Goal: Task Accomplishment & Management: Use online tool/utility

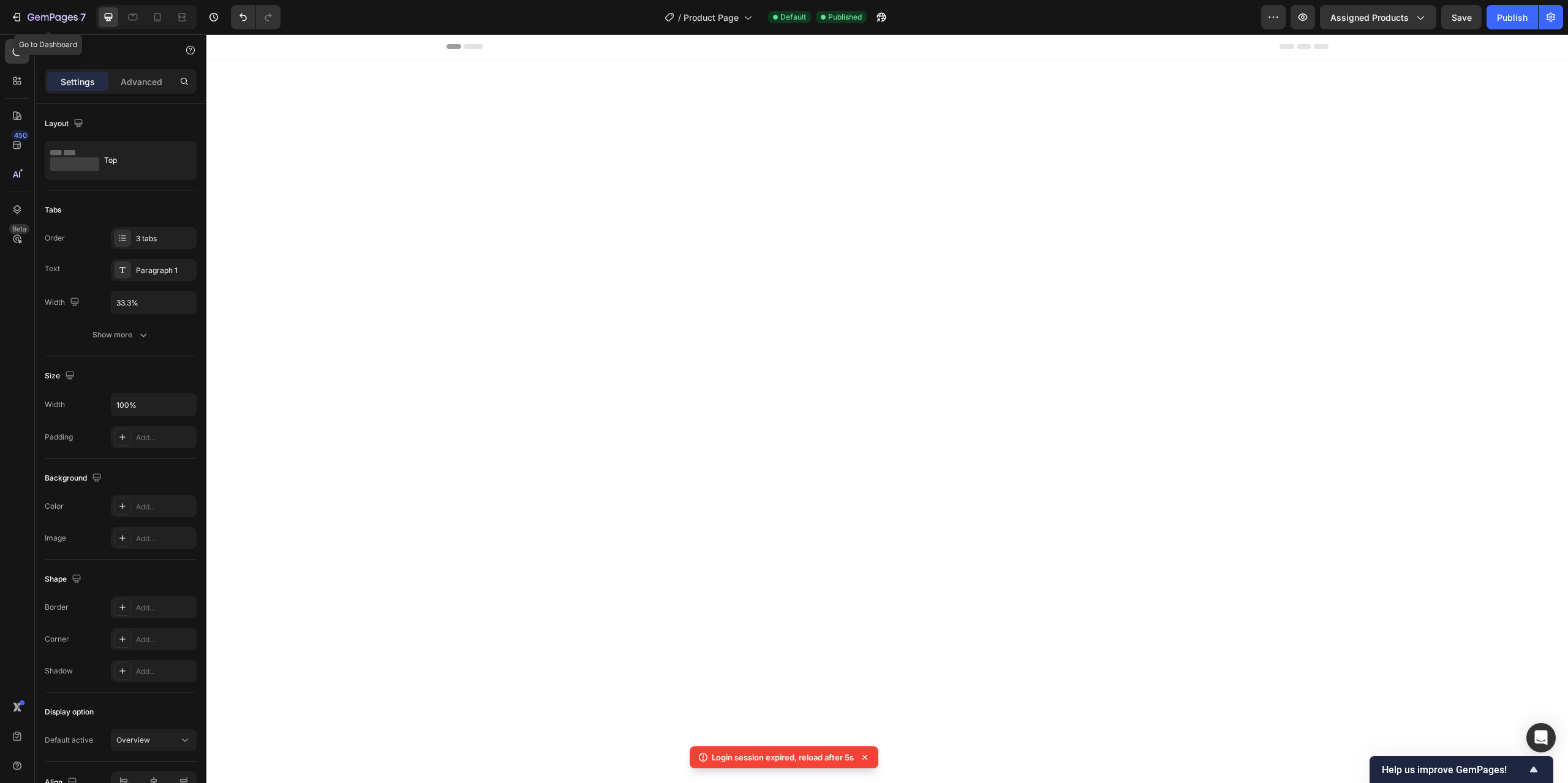
scroll to position [841, 0]
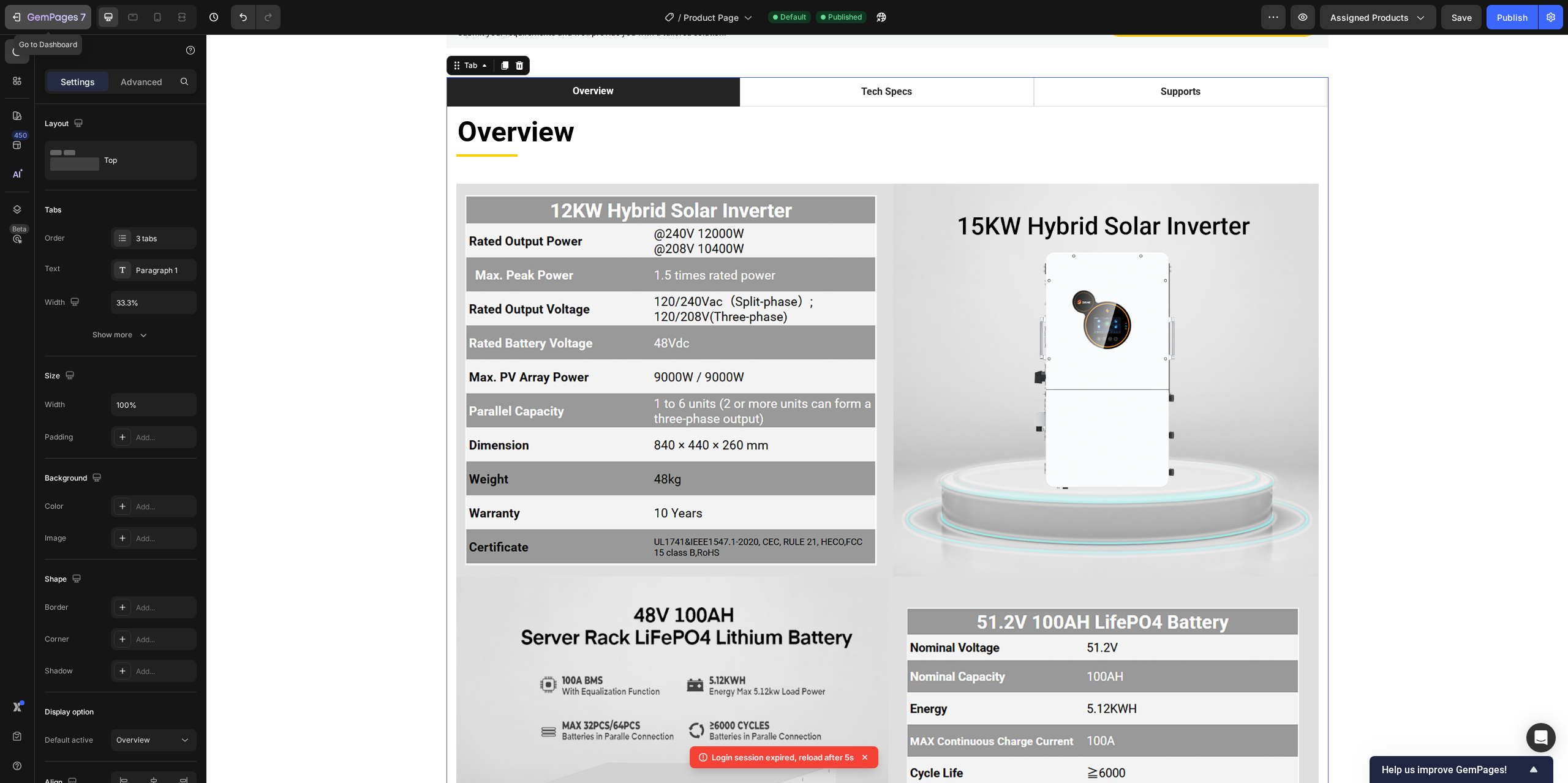
click at [18, 18] on icon "button" at bounding box center [17, 18] width 12 height 12
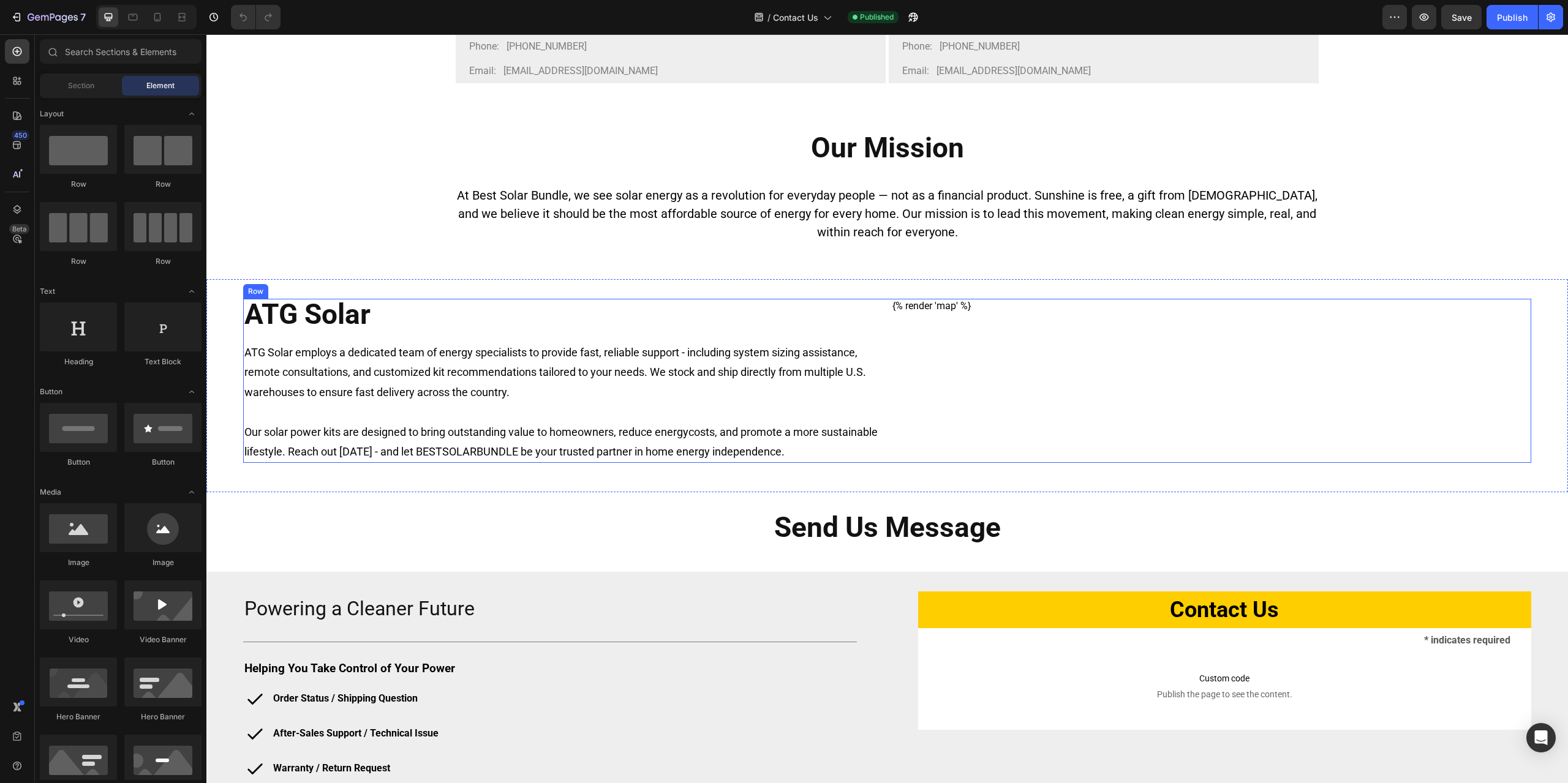
scroll to position [551, 0]
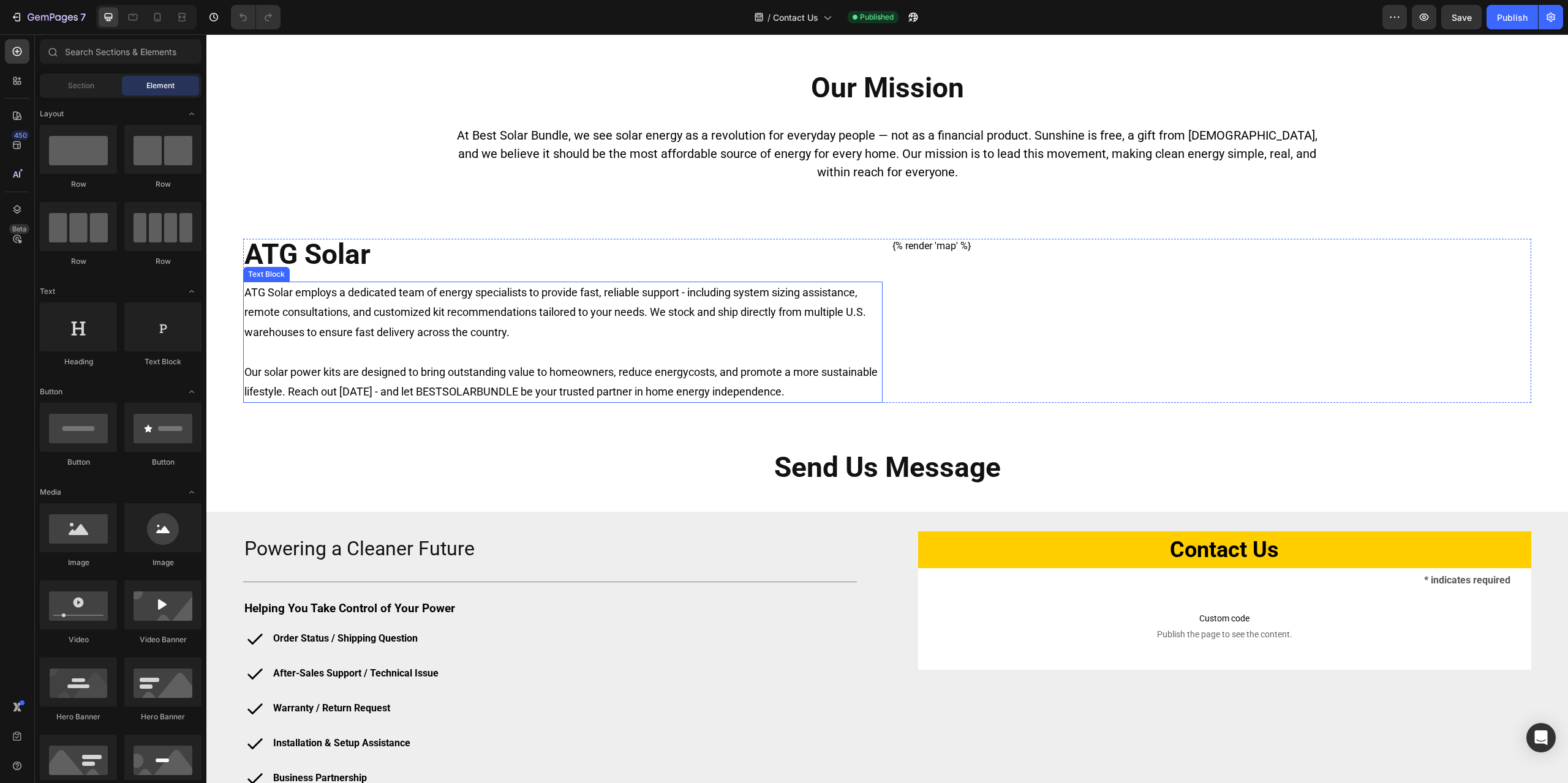
drag, startPoint x: 524, startPoint y: 374, endPoint x: 611, endPoint y: 372, distance: 87.0
click at [524, 374] on p "Our solar power kits are designed to bring outstanding value to homeowners, red…" at bounding box center [563, 381] width 637 height 39
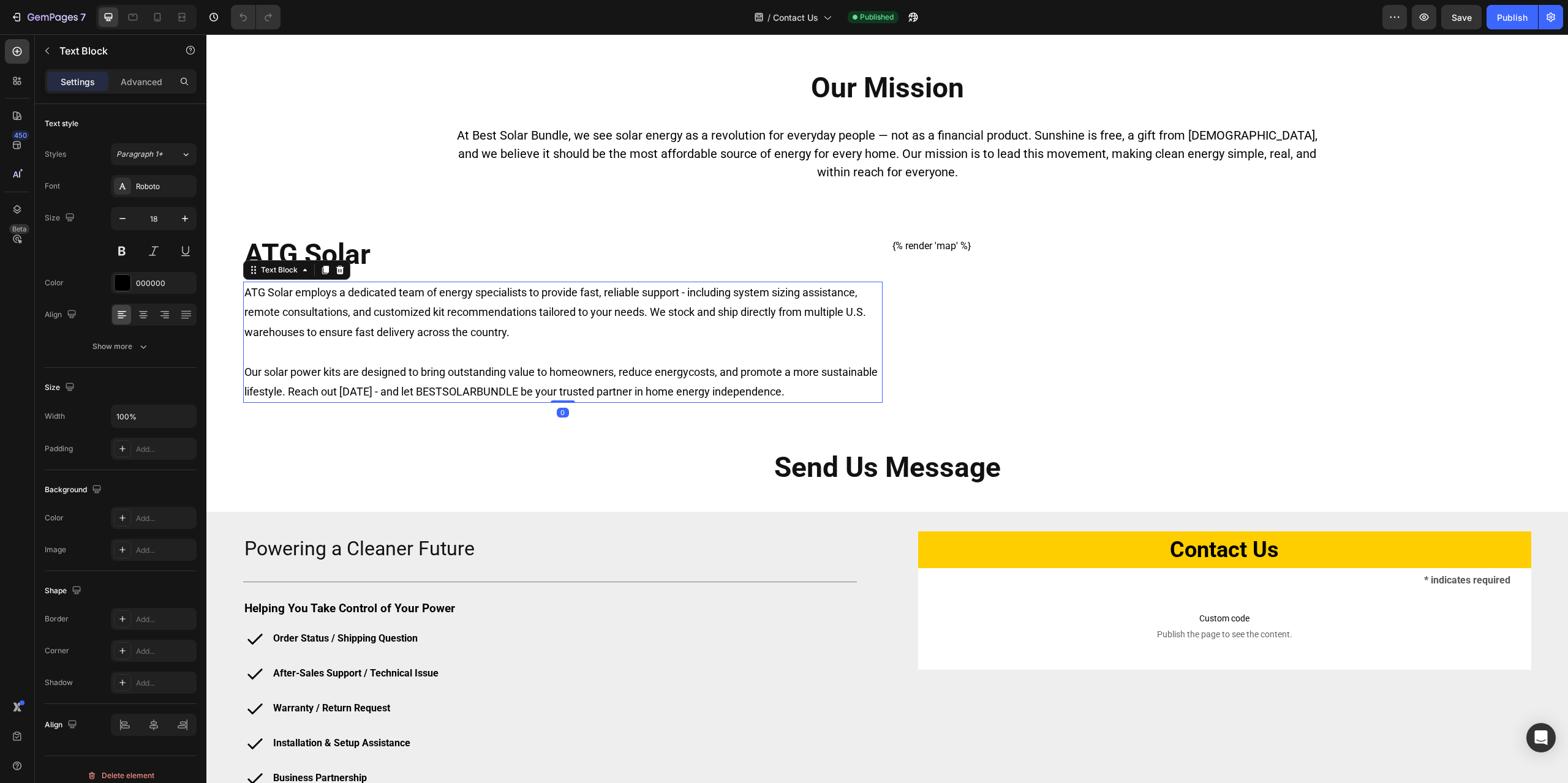
click at [618, 372] on p "Our solar power kits are designed to bring outstanding value to homeowners, red…" at bounding box center [563, 381] width 637 height 39
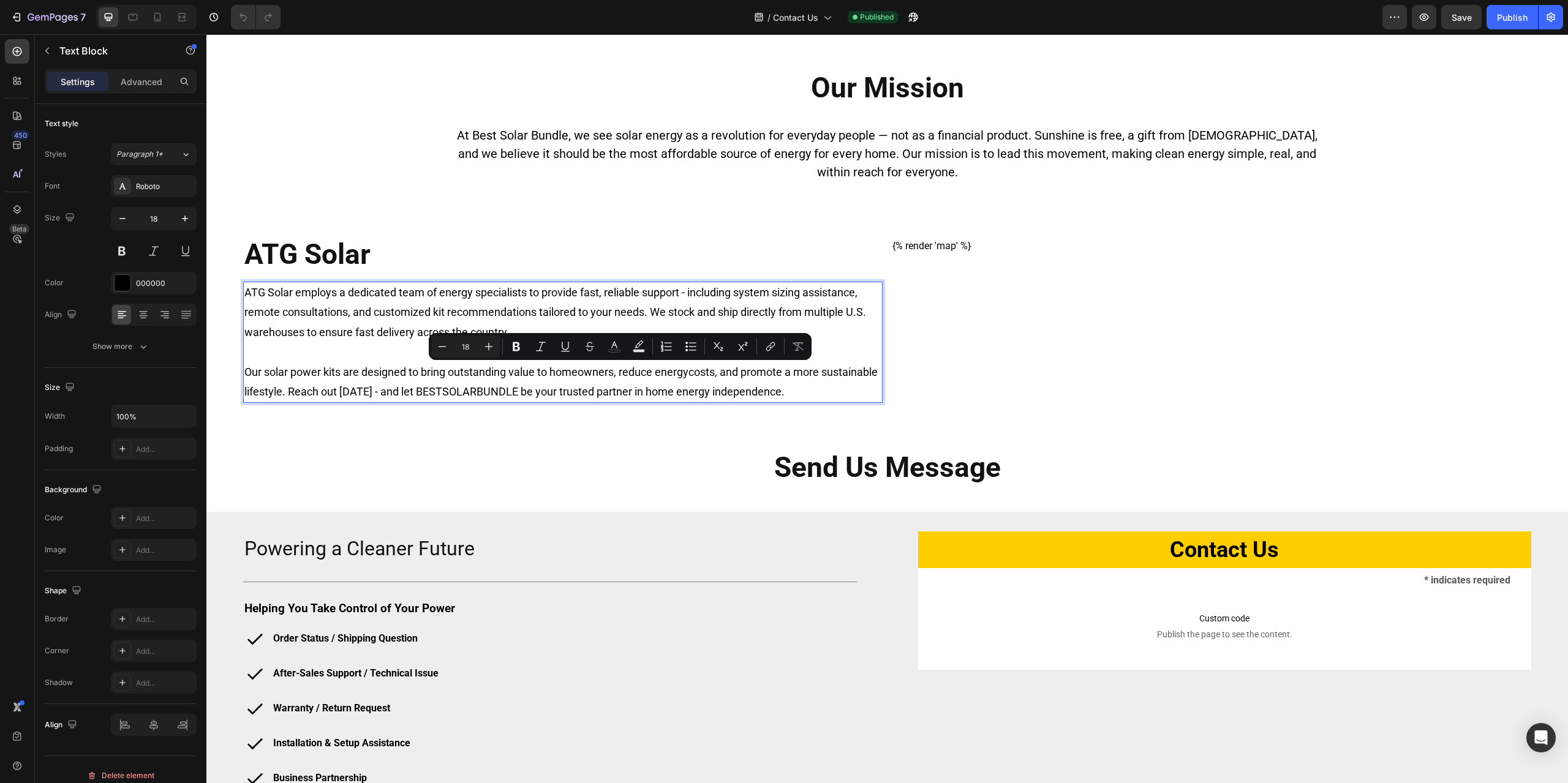
click at [828, 388] on p "Our solar power kits are designed to bring outstanding value to homeowners, red…" at bounding box center [563, 381] width 637 height 39
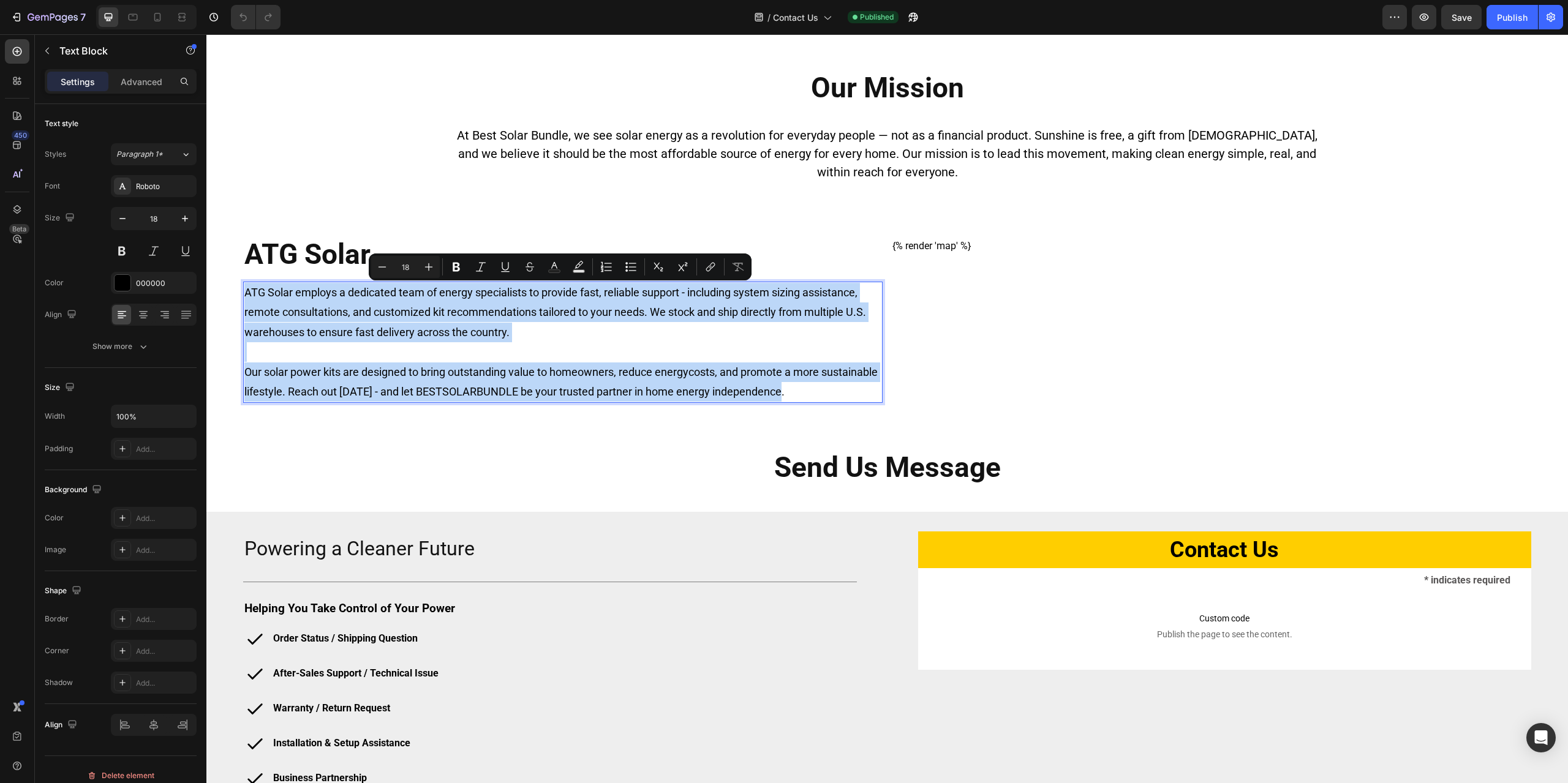
drag, startPoint x: 844, startPoint y: 391, endPoint x: 246, endPoint y: 295, distance: 605.7
click at [246, 295] on div "ATG Solar employs a dedicated team of energy specialists to provide fast, relia…" at bounding box center [562, 342] width 639 height 121
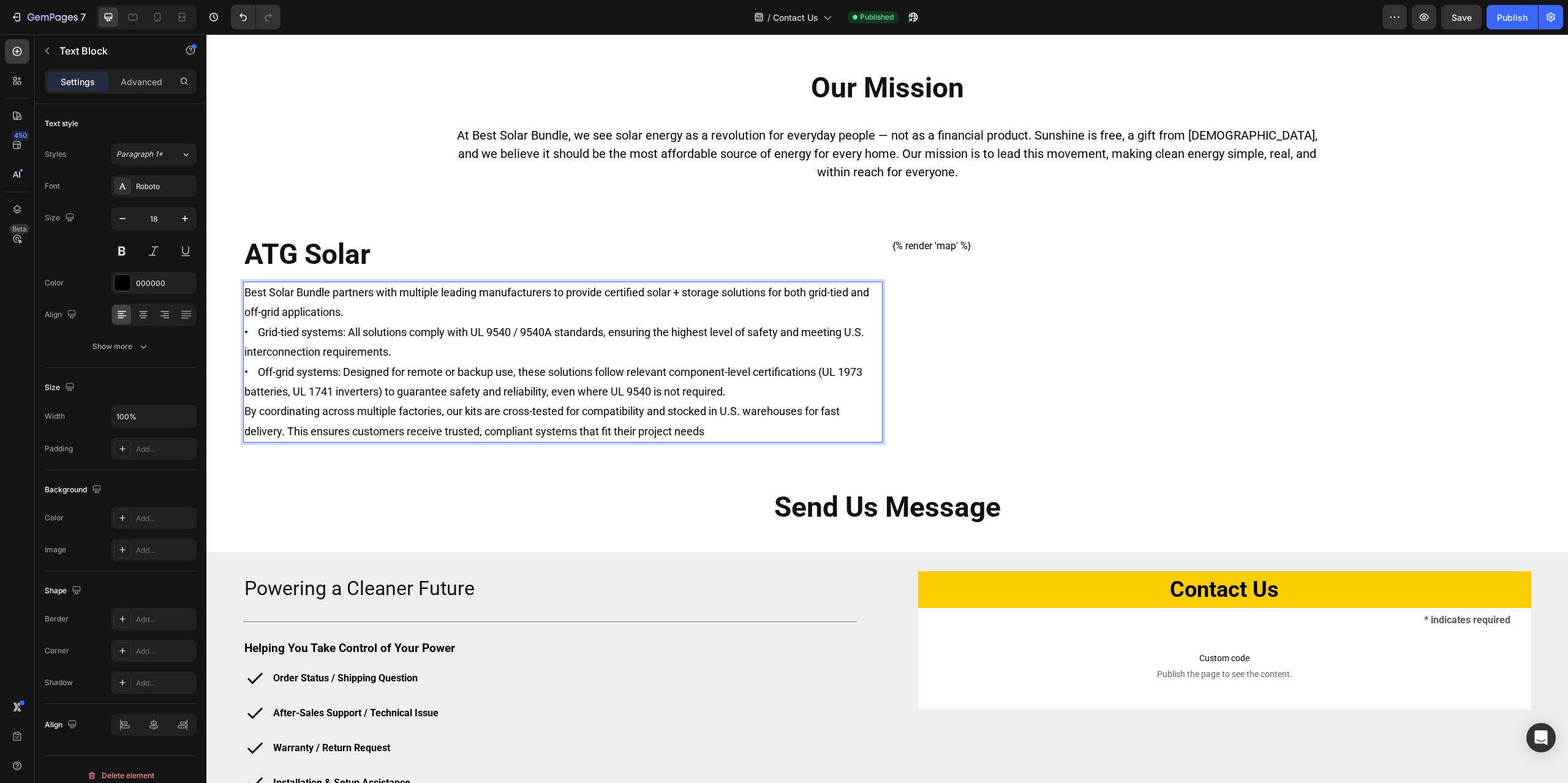
click at [445, 356] on p "Best Solar Bundle partners with multiple leading manufacturers to provide certi…" at bounding box center [563, 342] width 637 height 118
click at [1459, 18] on span "Save" at bounding box center [1461, 18] width 20 height 11
click at [1506, 18] on div "Publish" at bounding box center [1512, 18] width 31 height 13
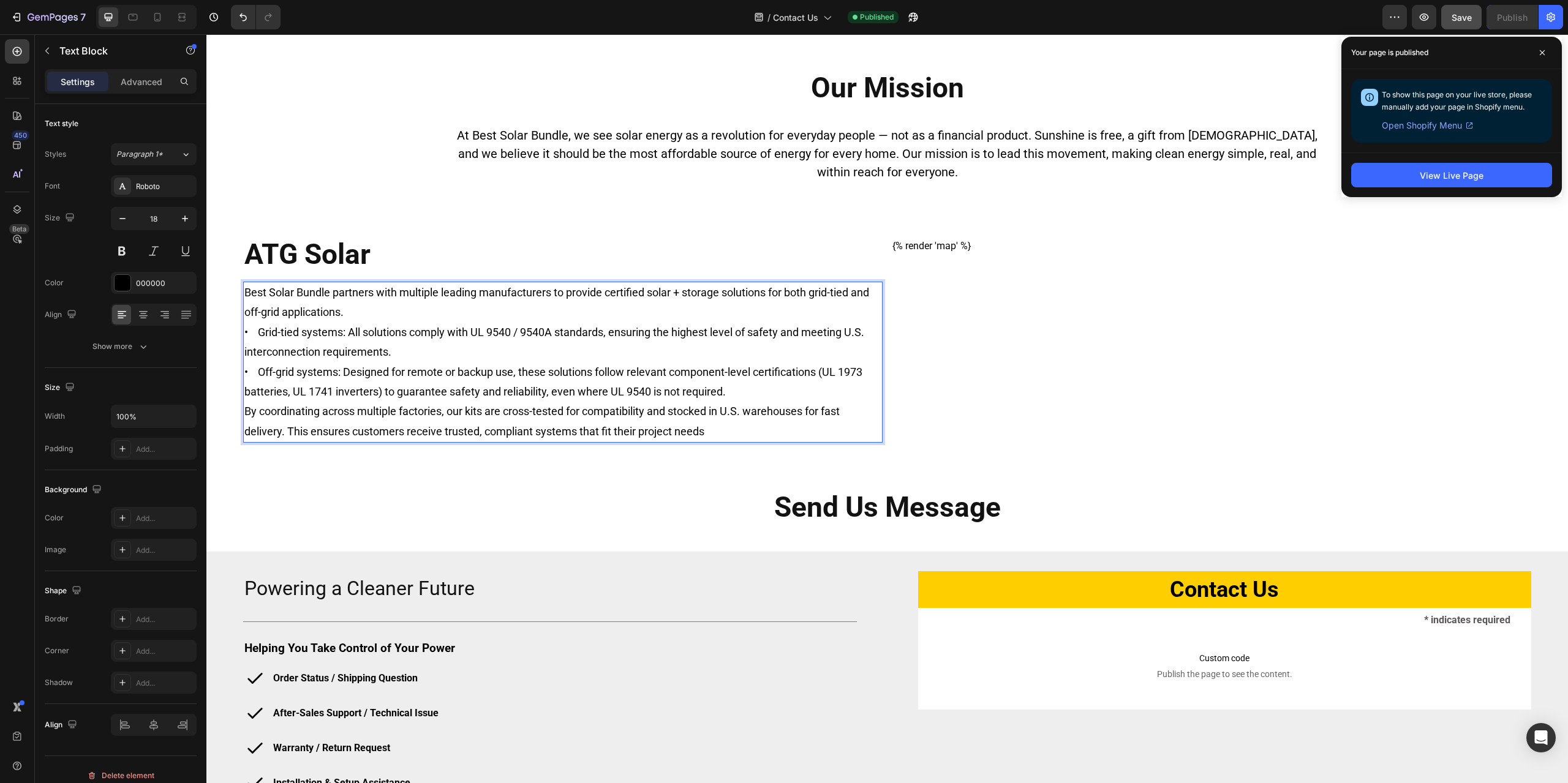
click at [249, 391] on p "Best Solar Bundle partners with multiple leading manufacturers to provide certi…" at bounding box center [563, 342] width 637 height 118
click at [768, 396] on p "Best Solar Bundle partners with multiple leading manufacturers to provide certi…" at bounding box center [563, 342] width 637 height 118
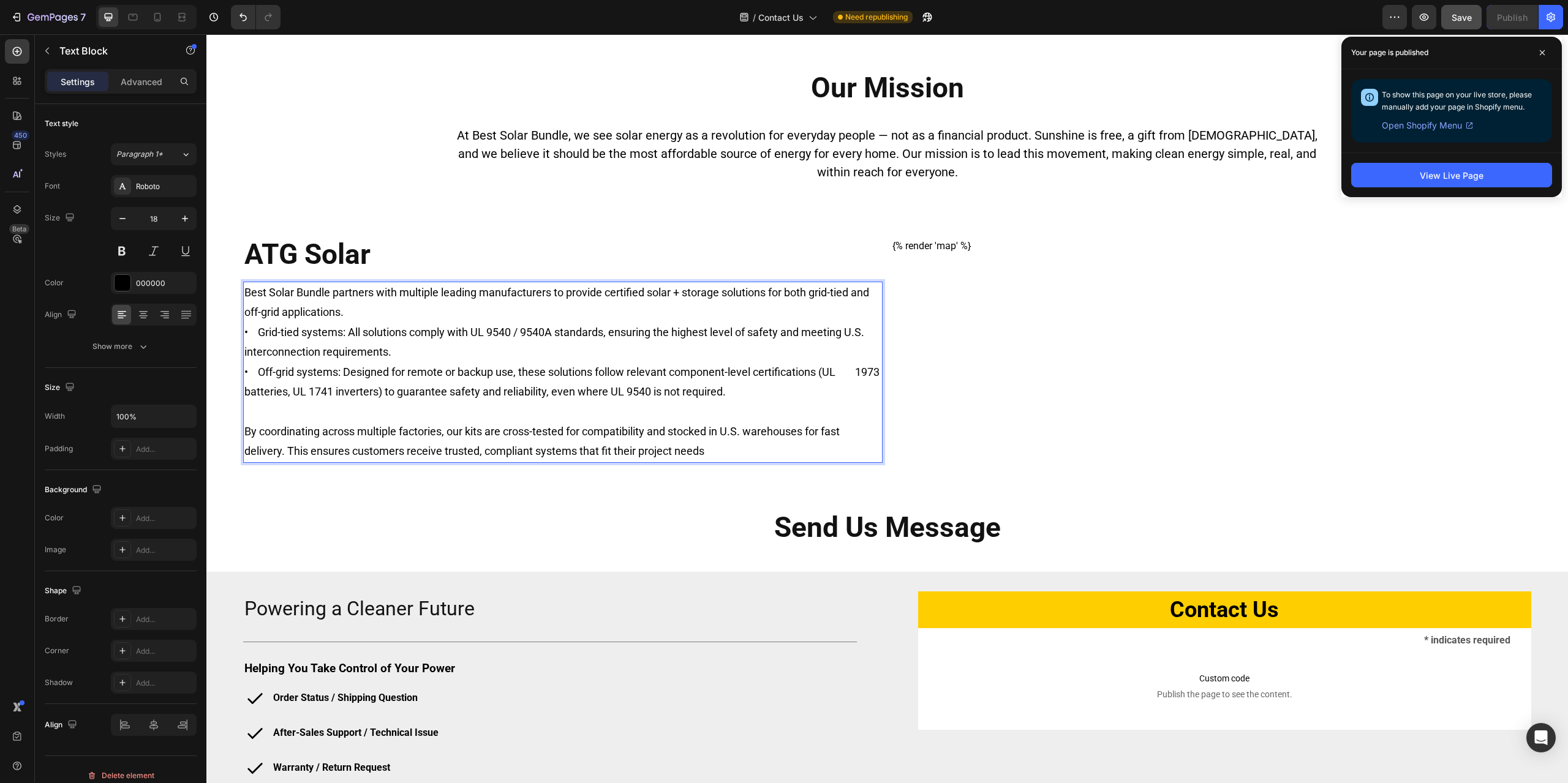
click at [685, 388] on p "Best Solar Bundle partners with multiple leading manufacturers to provide certi…" at bounding box center [563, 342] width 637 height 118
click at [621, 417] on p "Rich Text Editor. Editing area: main" at bounding box center [563, 411] width 637 height 19
click at [248, 290] on p "Best Solar Bundle partners with multiple leading manufacturers to provide certi…" at bounding box center [563, 342] width 637 height 118
click at [246, 294] on p "Best Solar Bundle partners with multiple leading manufacturers to provide certi…" at bounding box center [563, 342] width 637 height 118
click at [246, 431] on p "By coordinating across multiple factories, our kits are cross-tested for compat…" at bounding box center [563, 441] width 637 height 39
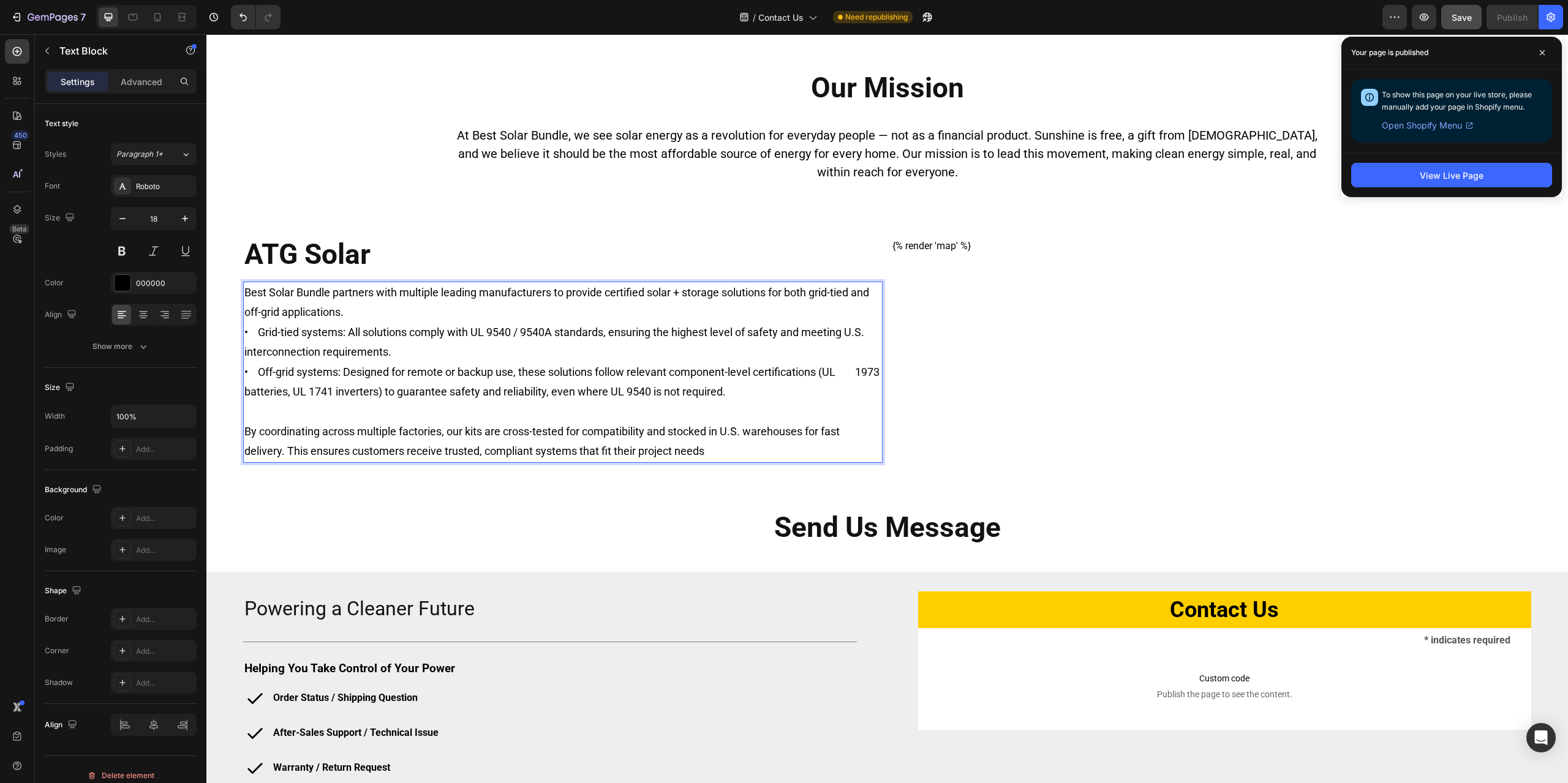
click at [259, 417] on p "Rich Text Editor. Editing area: main" at bounding box center [563, 411] width 637 height 19
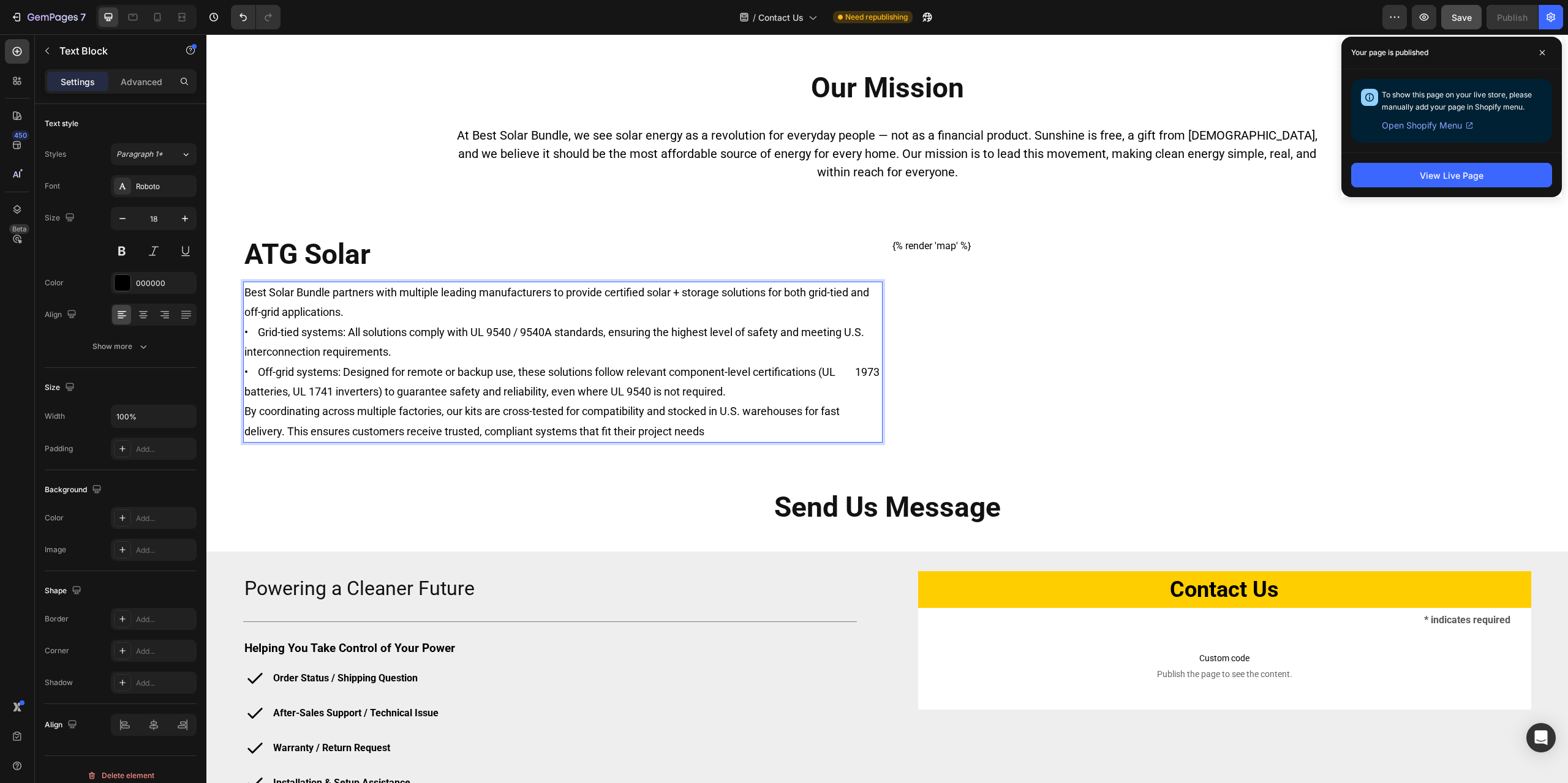
click at [275, 295] on p "Best Solar Bundle partners with multiple leading manufacturers to provide certi…" at bounding box center [563, 342] width 637 height 118
click at [271, 409] on p "By coordinating across multiple factories, our kits are cross-tested for compat…" at bounding box center [563, 421] width 637 height 39
click at [269, 293] on p "Best Solar Bundle partners with multiple leading manufacturers to provide certi…" at bounding box center [563, 342] width 637 height 118
click at [1463, 19] on span "Save" at bounding box center [1461, 18] width 20 height 11
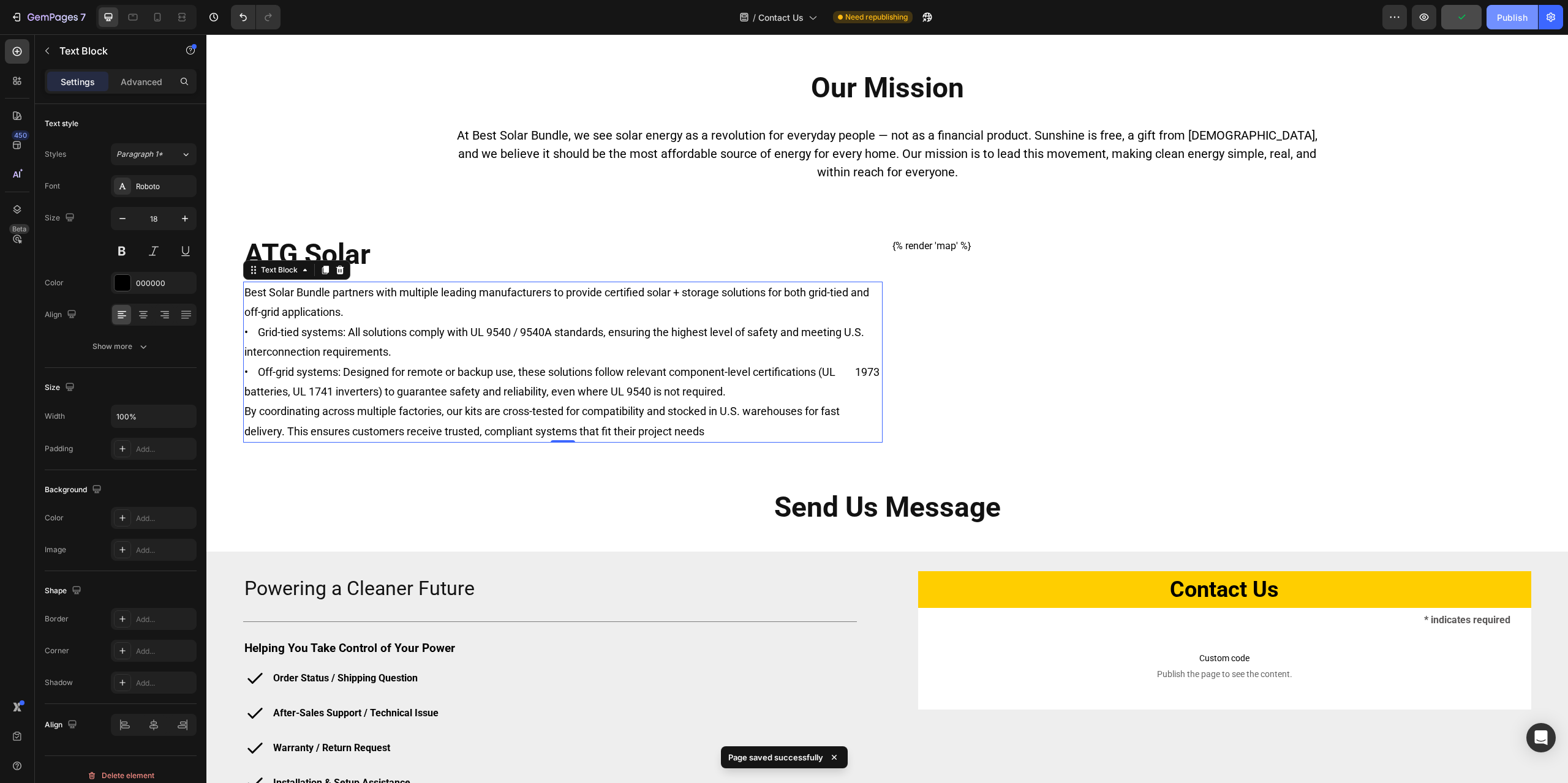
click at [1515, 15] on div "Publish" at bounding box center [1512, 18] width 31 height 13
click at [156, 18] on icon at bounding box center [157, 18] width 12 height 12
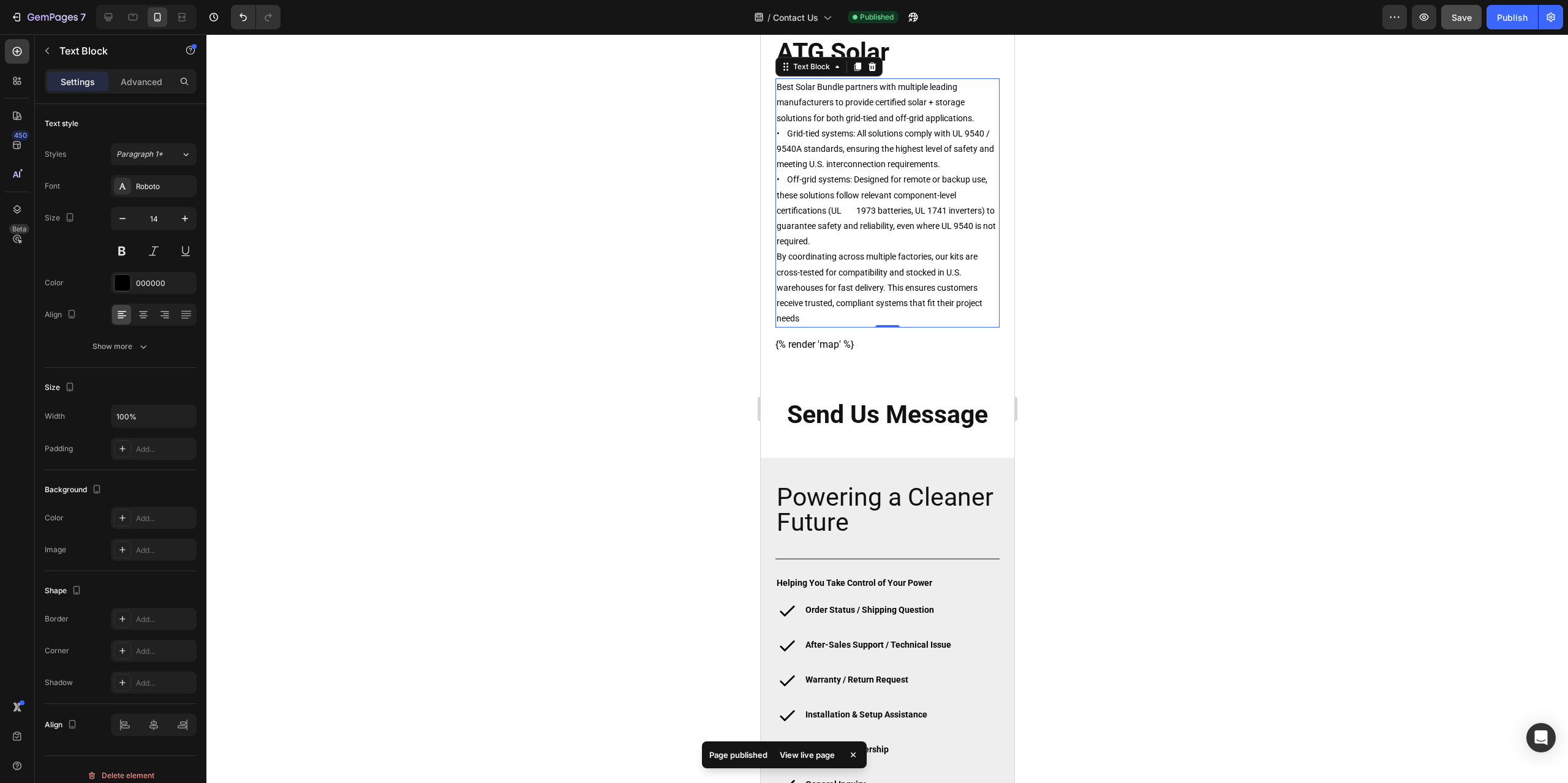
scroll to position [774, 0]
click at [109, 18] on icon at bounding box center [108, 17] width 8 height 8
type input "18"
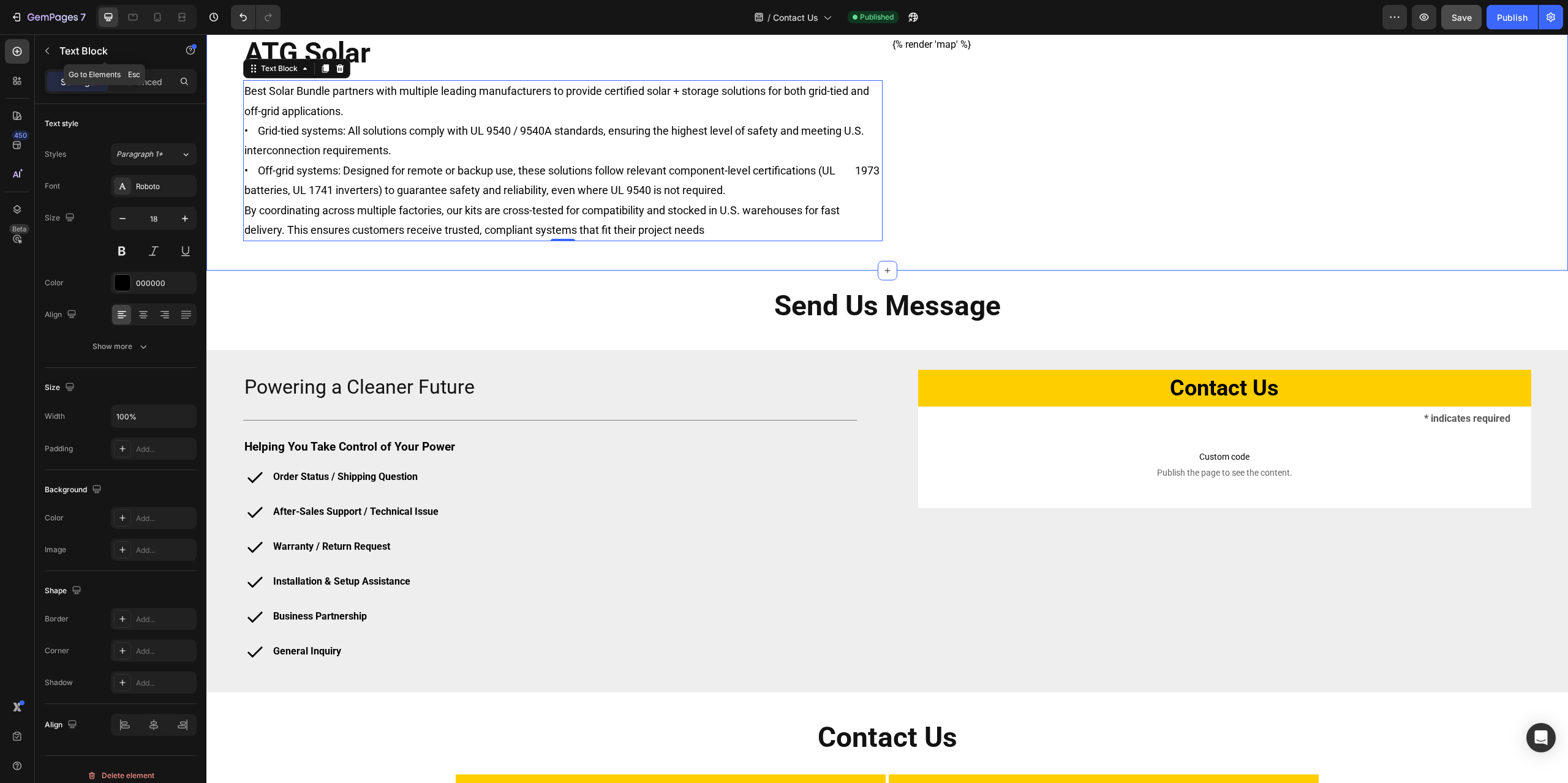
scroll to position [778, 0]
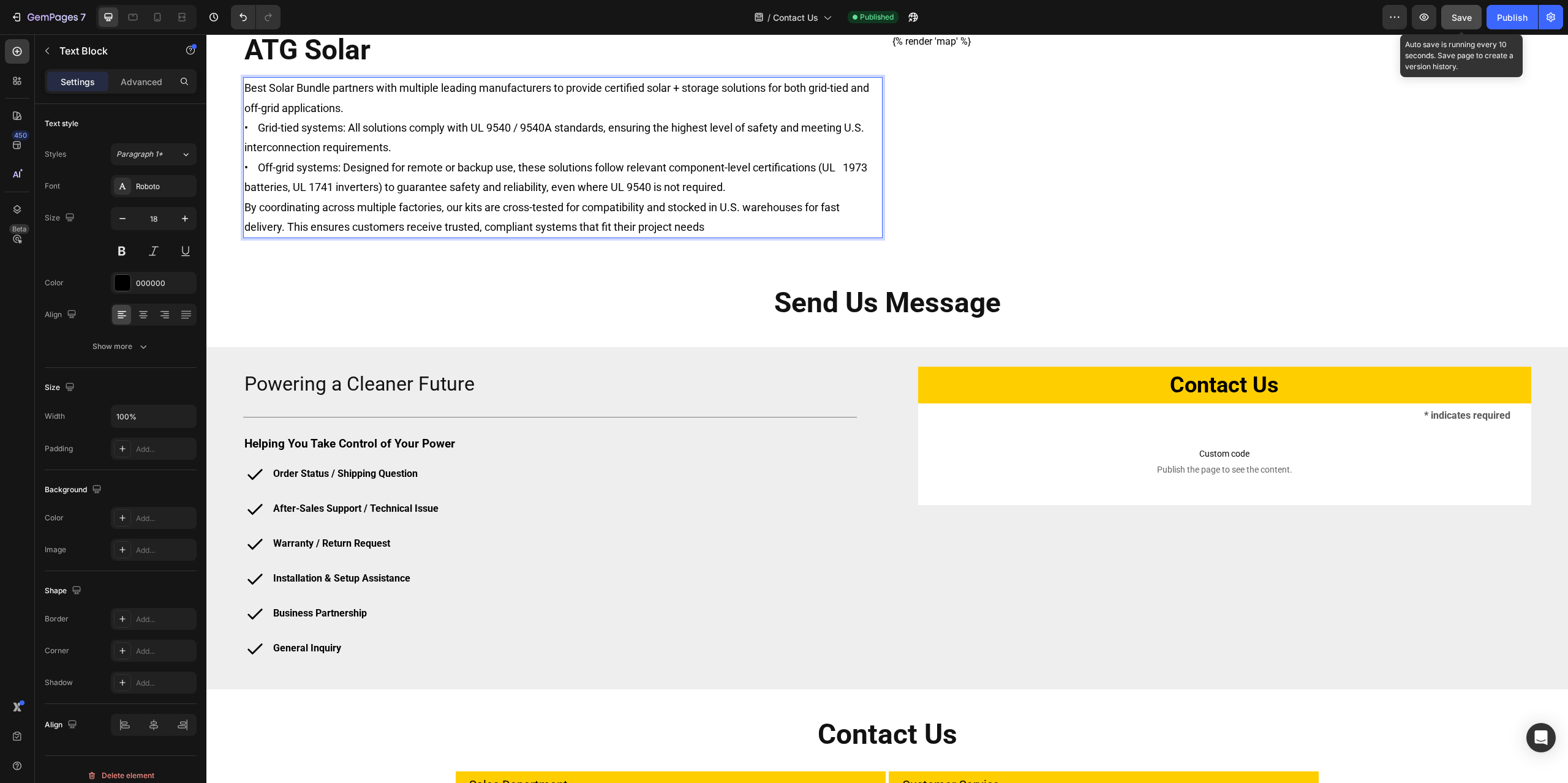
click at [1461, 19] on span "Save" at bounding box center [1461, 18] width 20 height 11
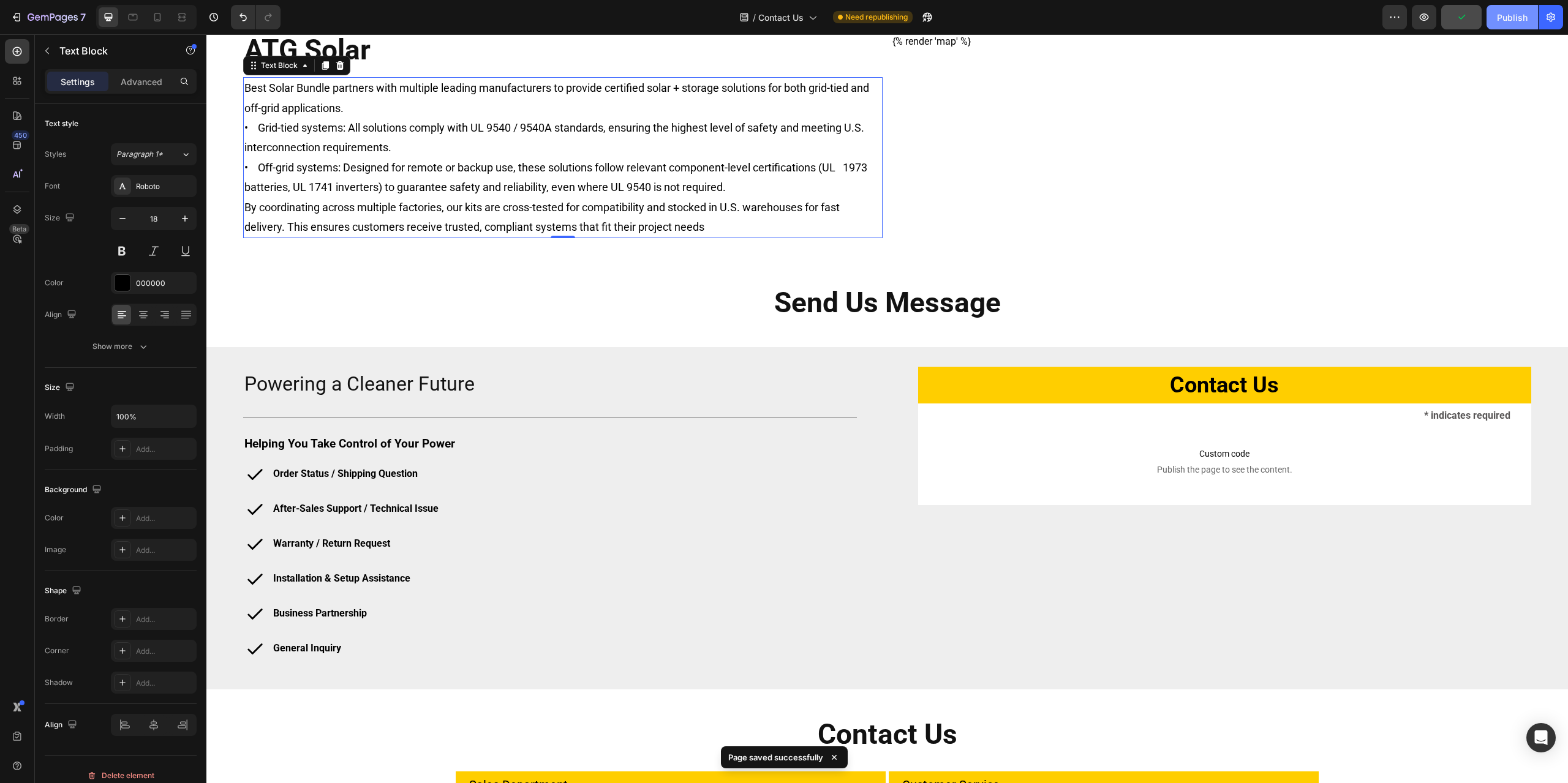
click at [1506, 20] on div "Publish" at bounding box center [1512, 18] width 31 height 13
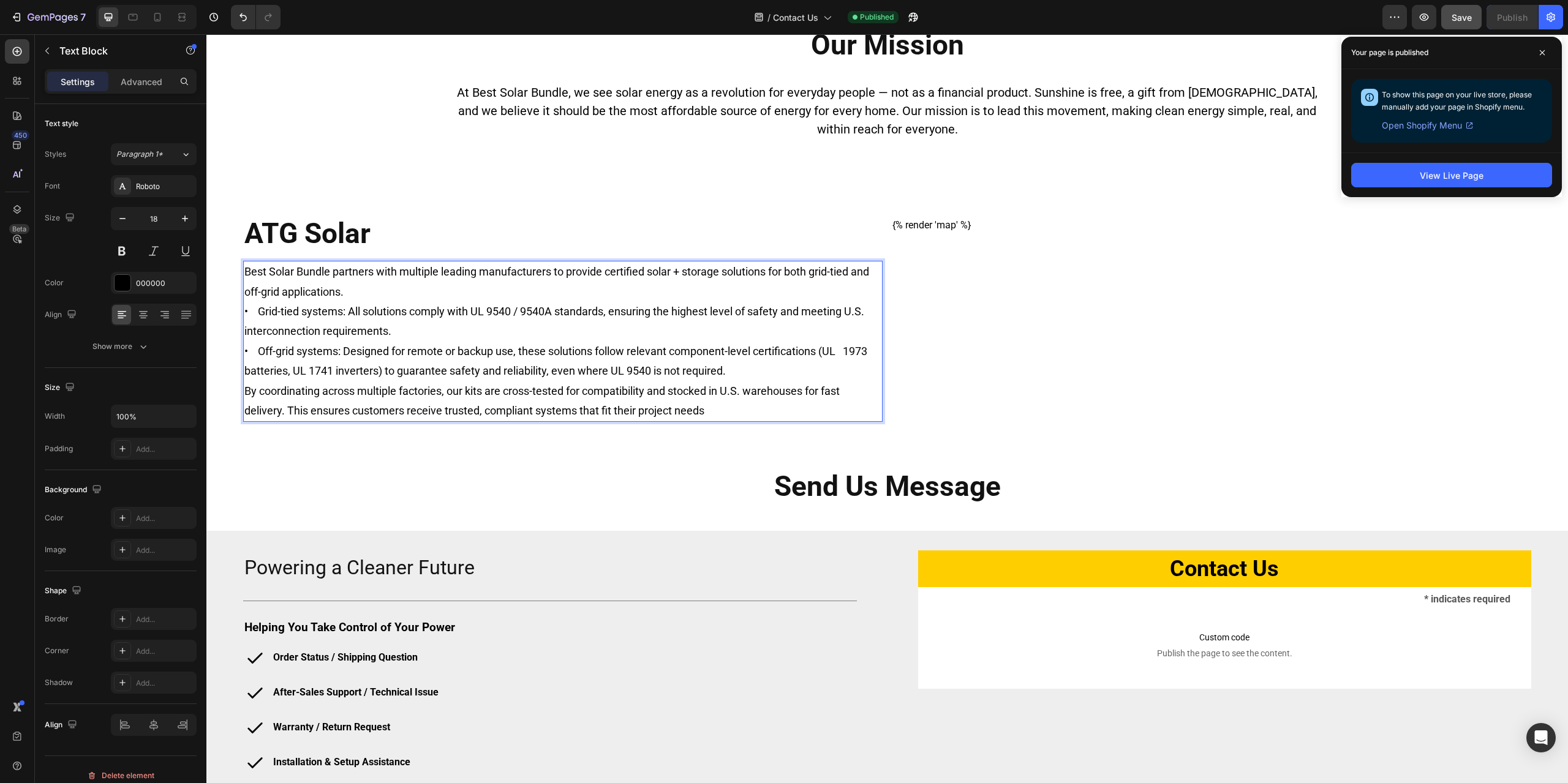
scroll to position [572, 0]
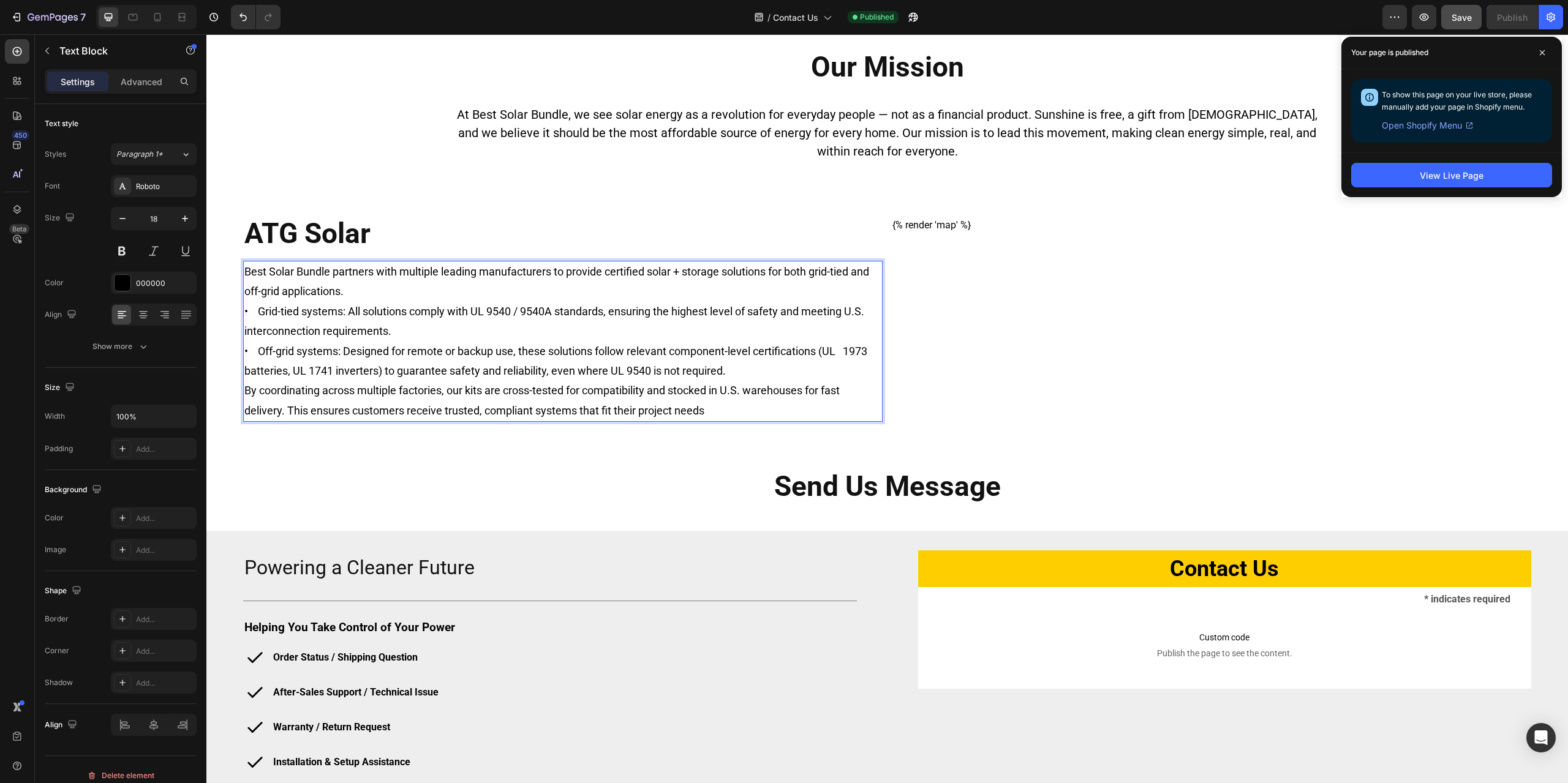
click at [271, 311] on p "Best Solar Bundle partners with multiple leading manufacturers to provide certi…" at bounding box center [563, 321] width 637 height 118
click at [272, 354] on p "Best Solar Bundle partners with multiple leading manufacturers to provide certi…" at bounding box center [563, 321] width 637 height 118
click at [273, 393] on p "By coordinating across multiple factories, our kits are cross-tested for compat…" at bounding box center [563, 400] width 637 height 39
click at [1285, 25] on div "/ Contact Us Published" at bounding box center [836, 18] width 1092 height 25
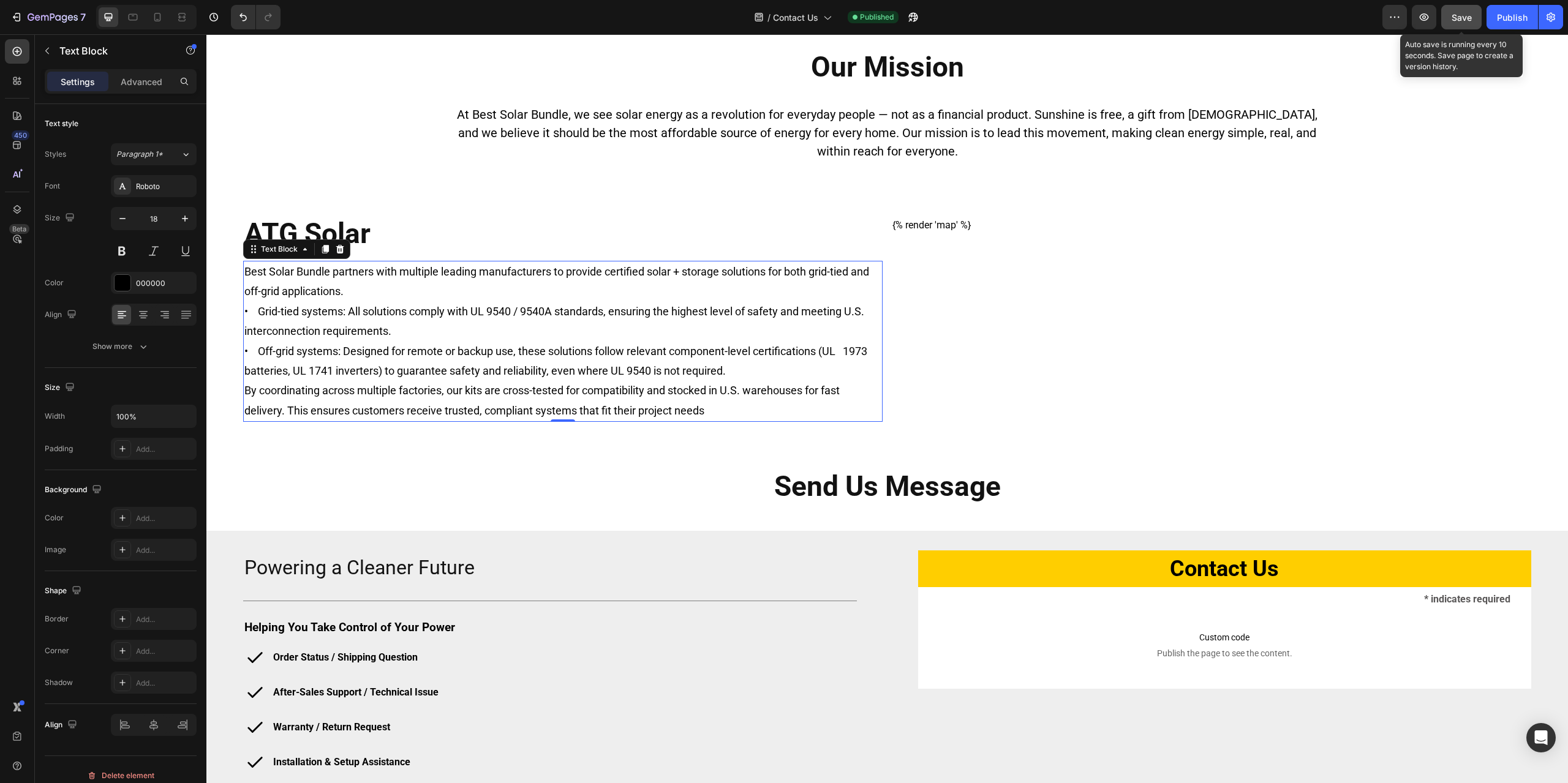
click at [1459, 17] on span "Save" at bounding box center [1461, 18] width 20 height 11
